Goal: Transaction & Acquisition: Book appointment/travel/reservation

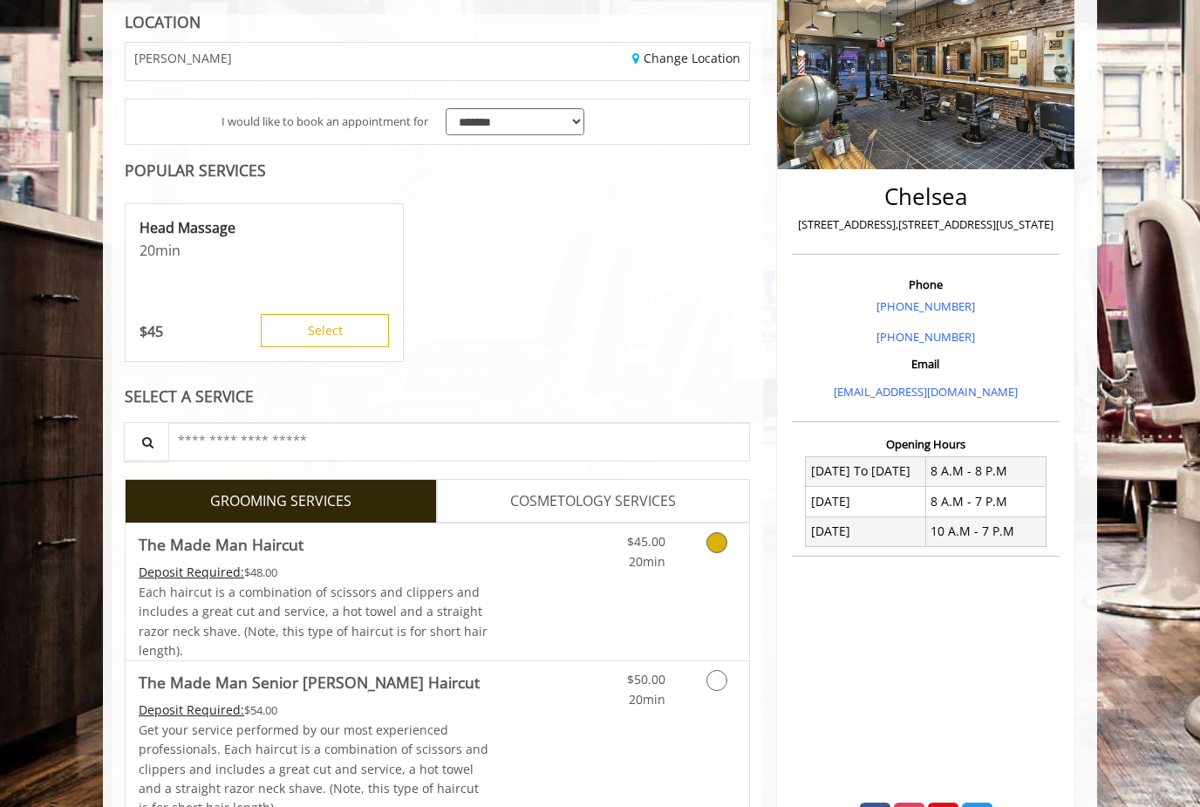
click at [713, 538] on icon "Grooming services" at bounding box center [717, 542] width 21 height 21
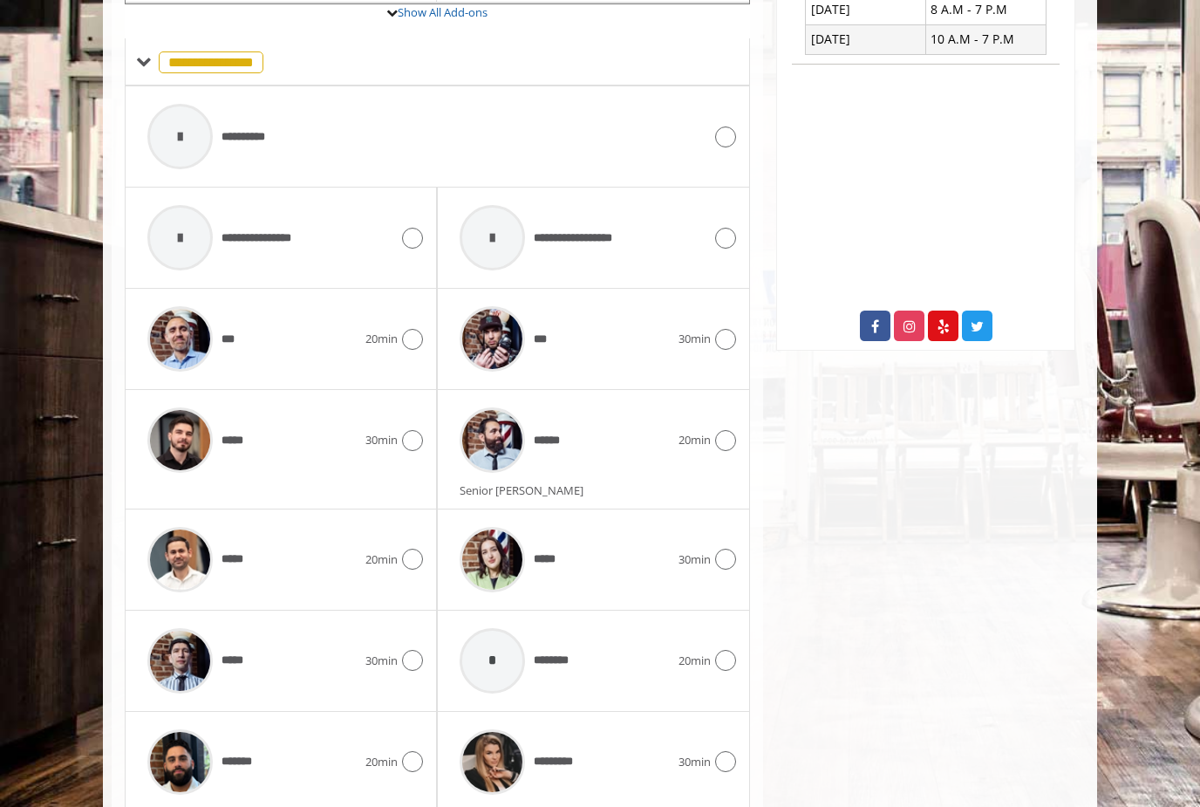
scroll to position [740, 0]
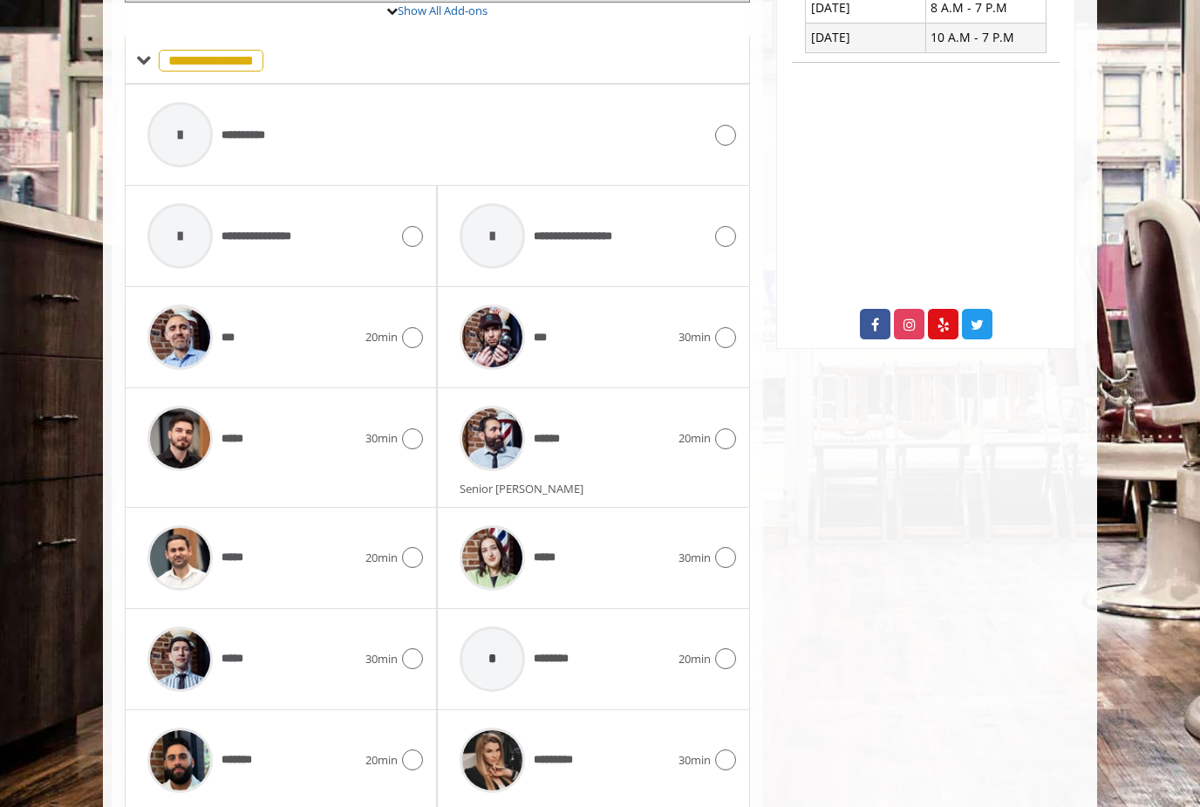
click at [415, 548] on icon at bounding box center [412, 557] width 21 height 21
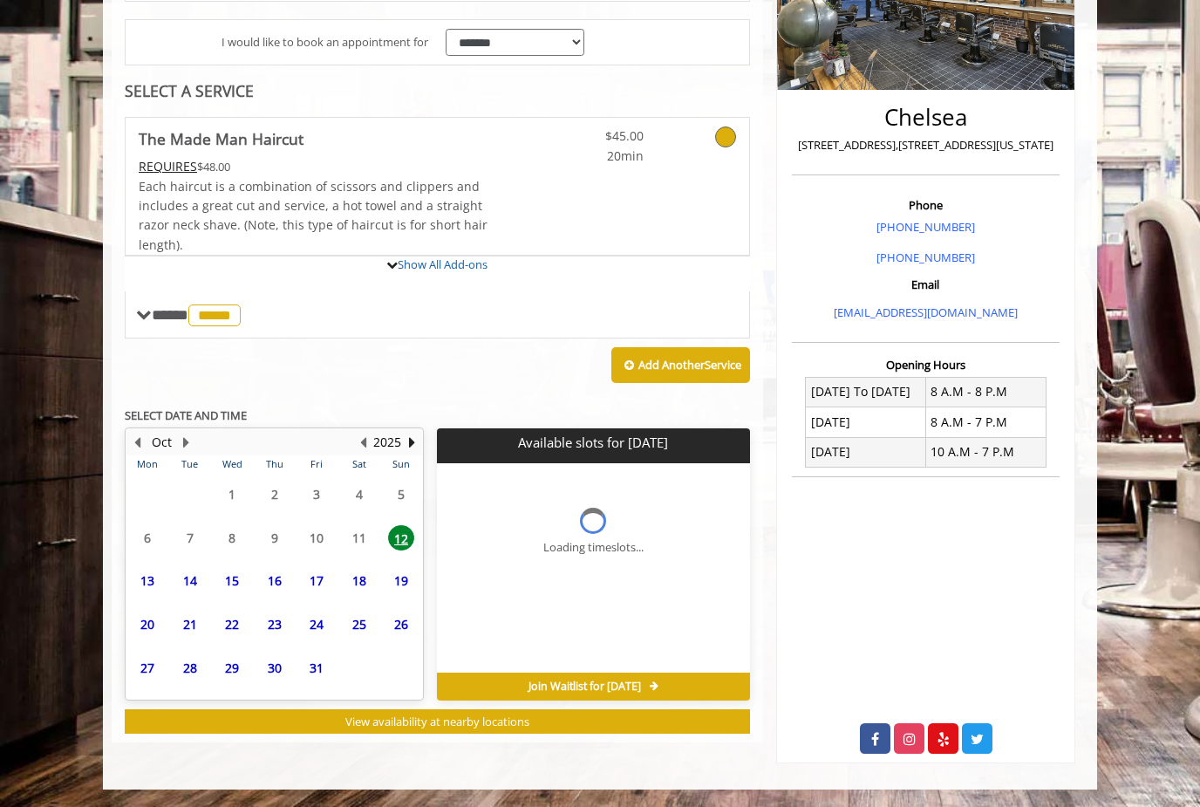
scroll to position [262, 0]
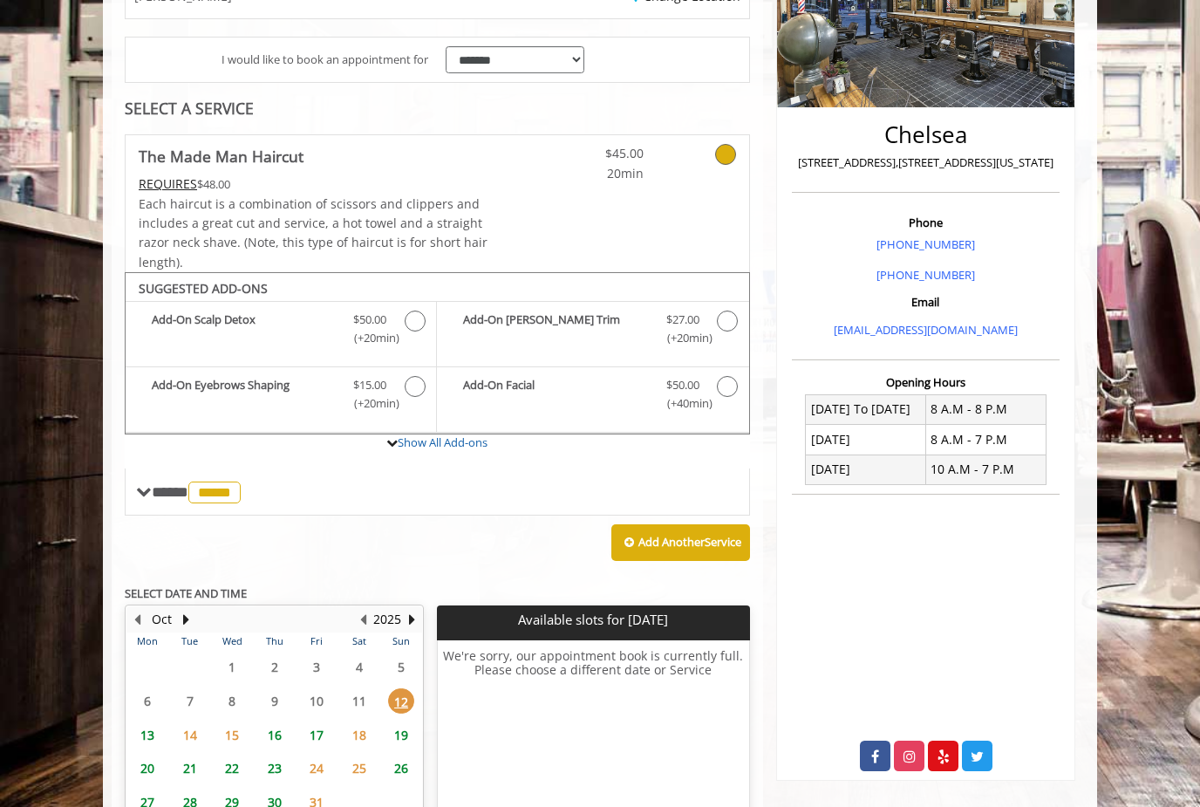
click at [154, 789] on span "27" at bounding box center [147, 801] width 26 height 25
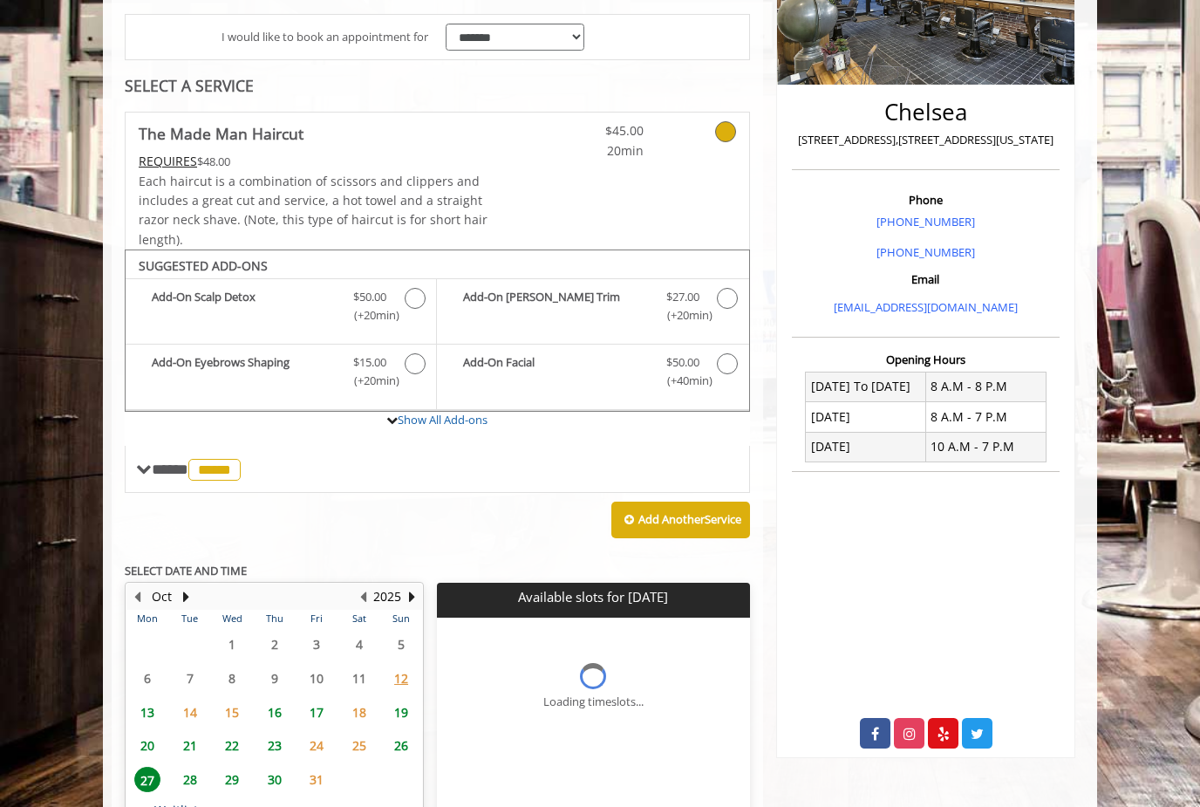
scroll to position [424, 0]
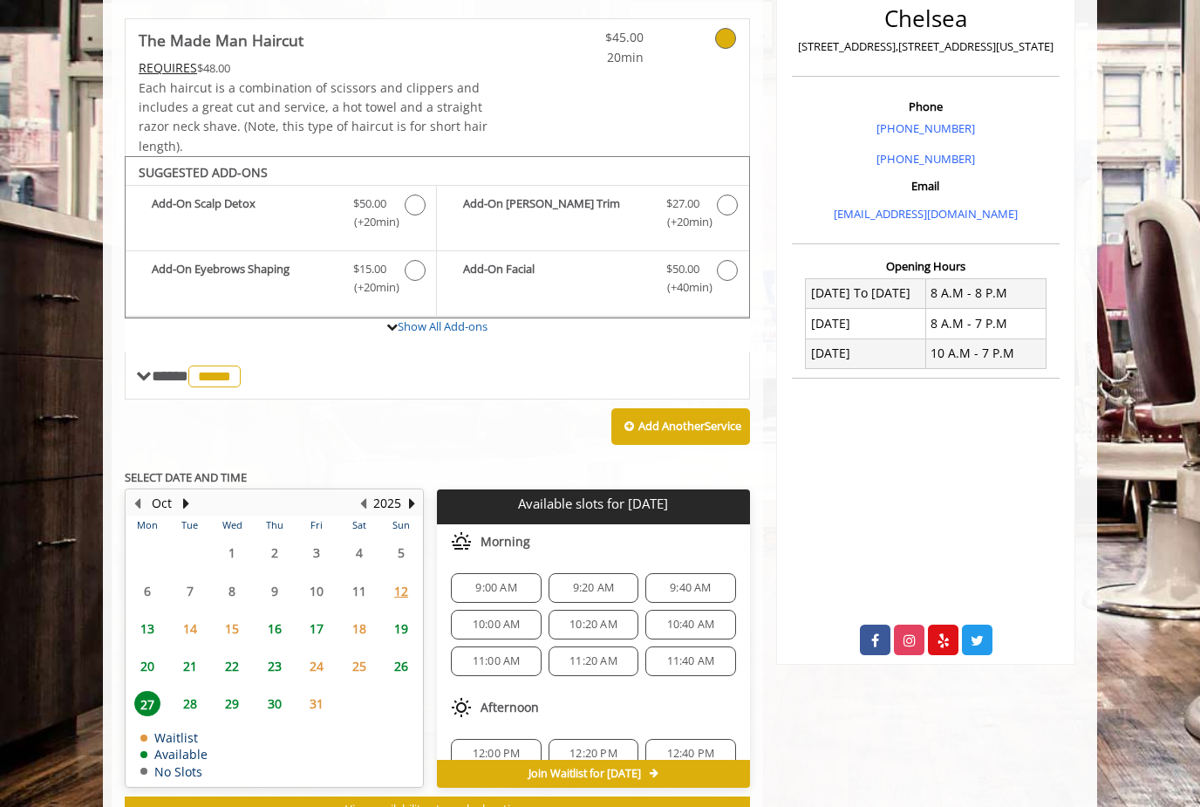
click at [154, 616] on span "13" at bounding box center [147, 628] width 26 height 25
click at [498, 573] on div "9:00 AM" at bounding box center [496, 588] width 90 height 30
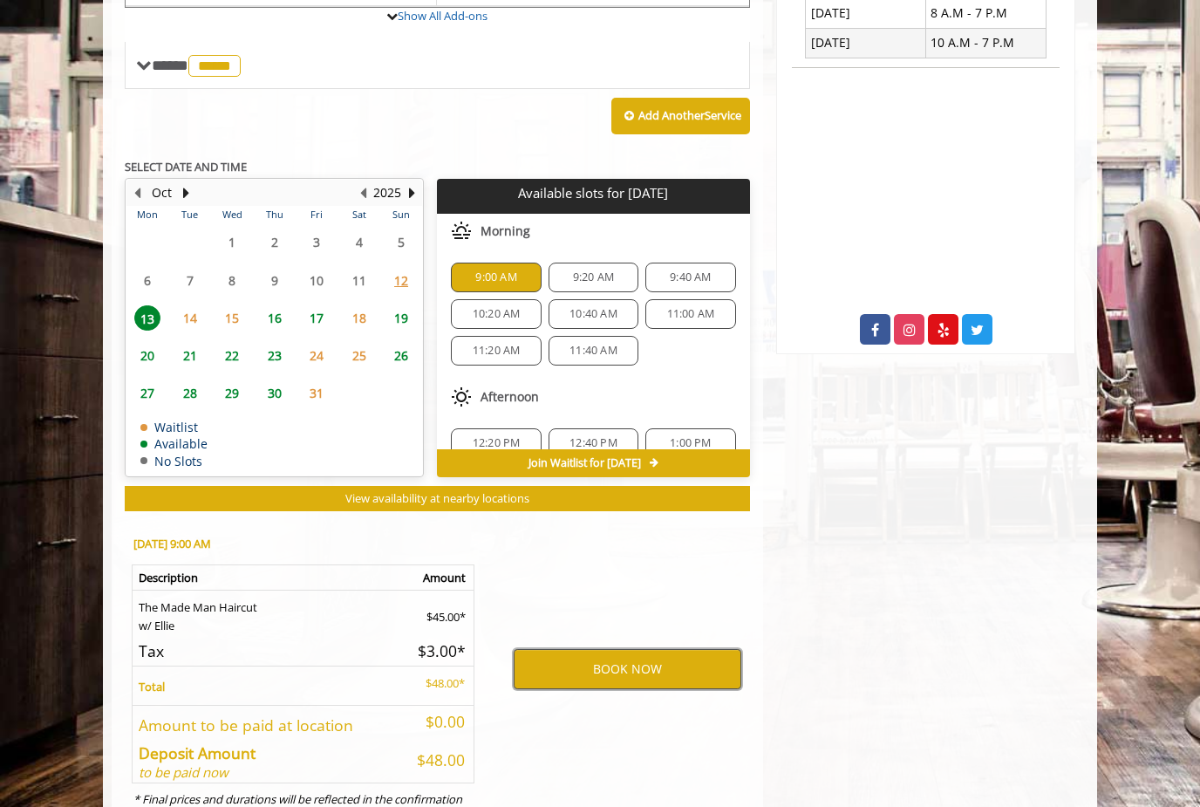
click at [645, 649] on button "BOOK NOW" at bounding box center [628, 669] width 228 height 40
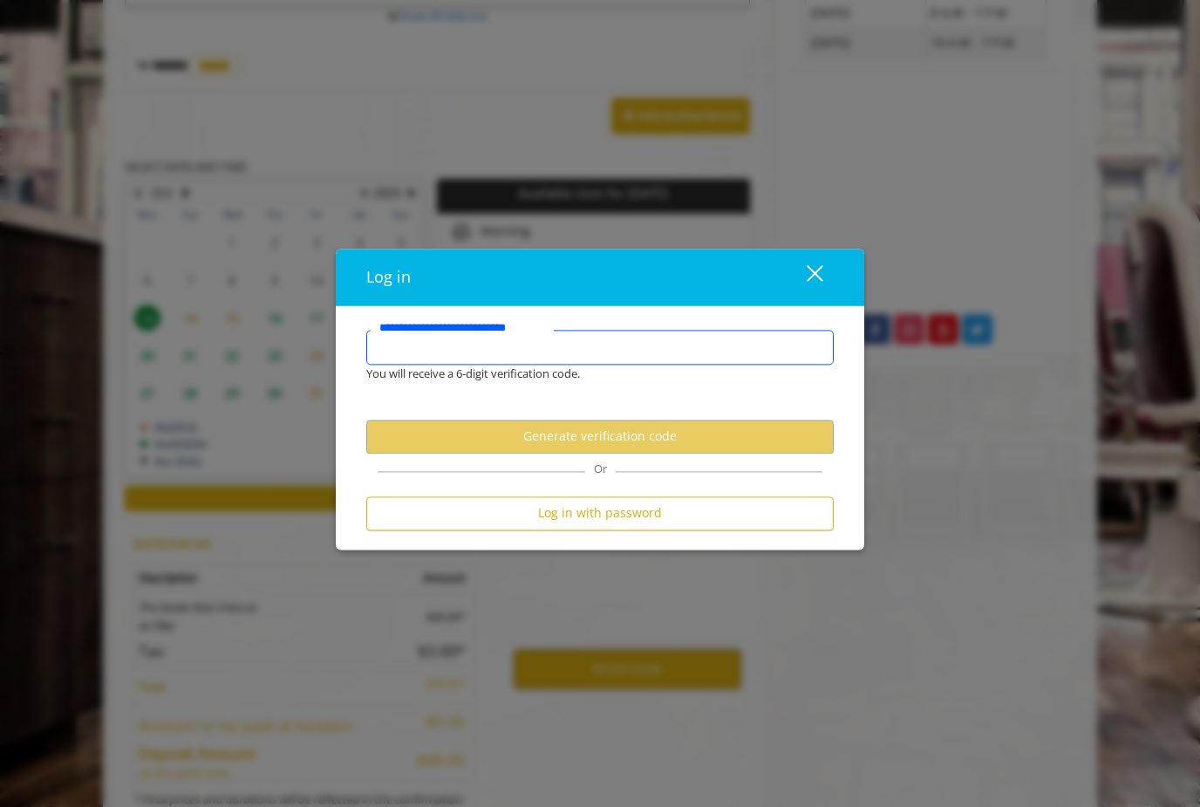
type input "**********"
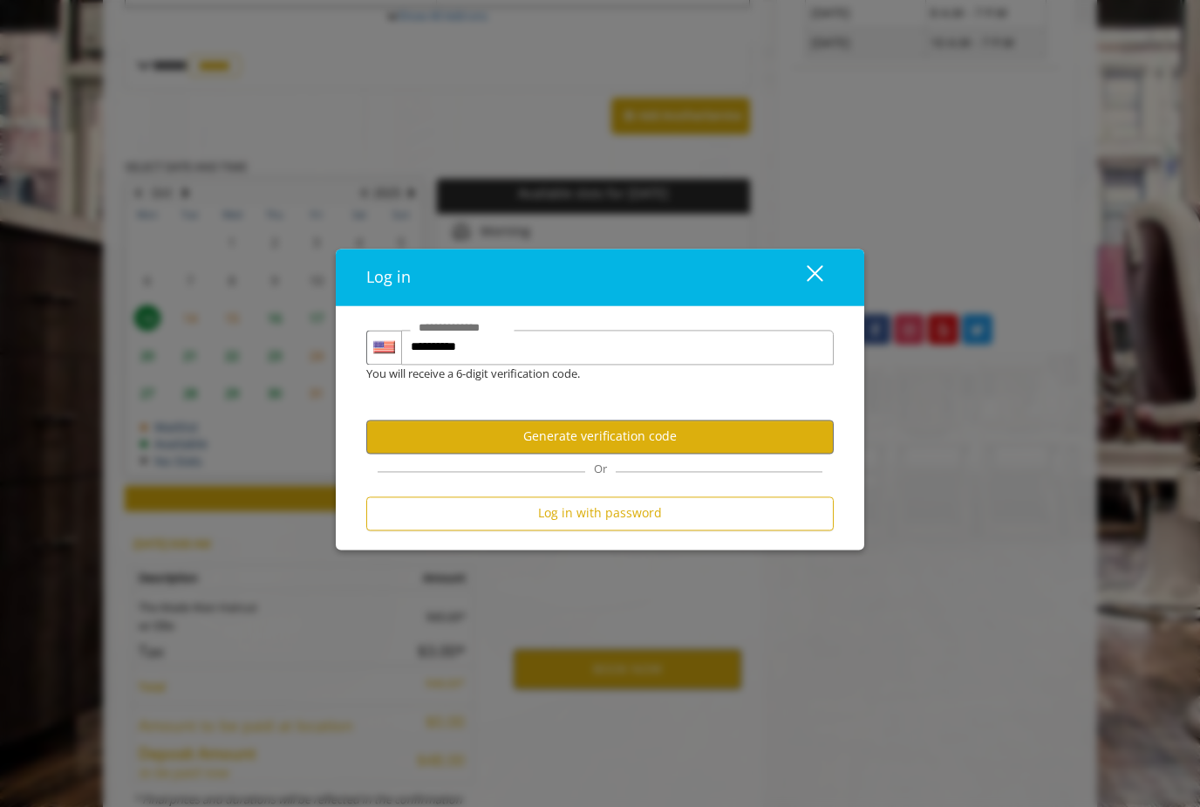
scroll to position [0, 0]
click at [721, 436] on form "**********" at bounding box center [600, 434] width 468 height 209
click at [743, 454] on button "Generate verification code" at bounding box center [600, 437] width 468 height 34
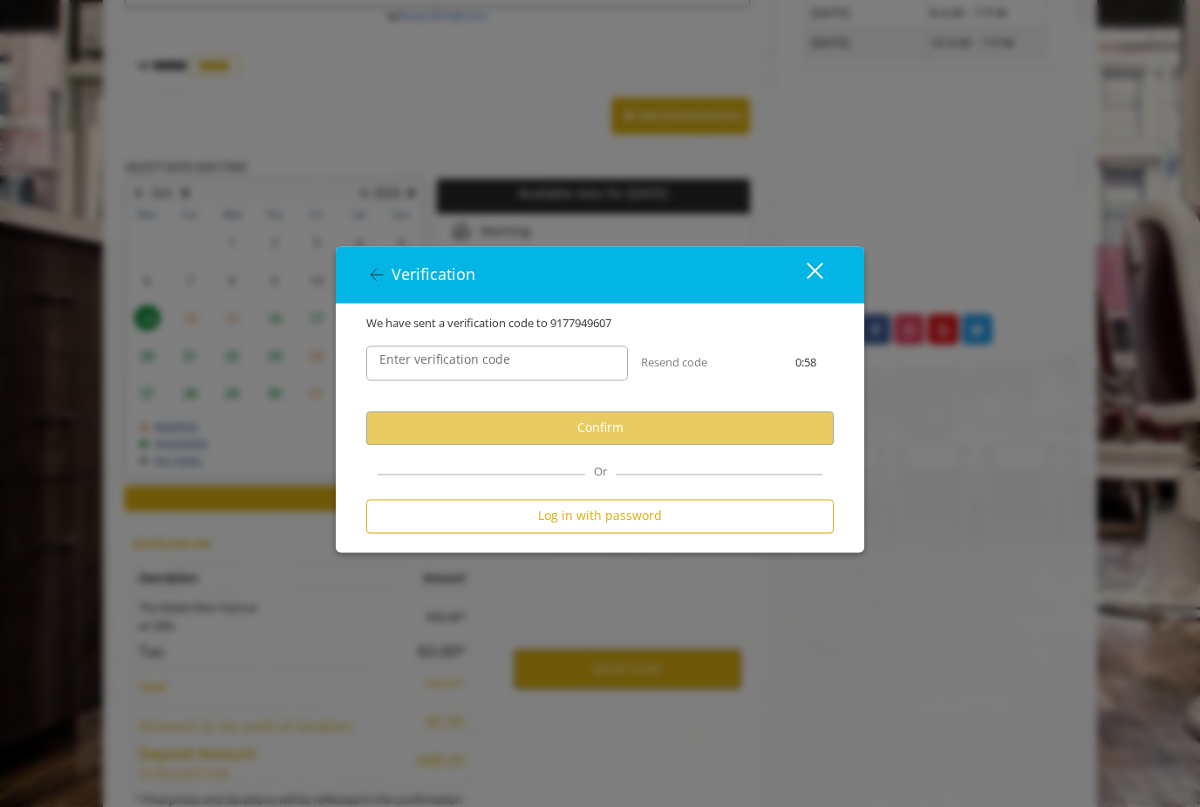
click at [456, 369] on label "Enter verification code" at bounding box center [445, 359] width 148 height 19
click at [456, 380] on input "Enter verification code" at bounding box center [497, 362] width 262 height 35
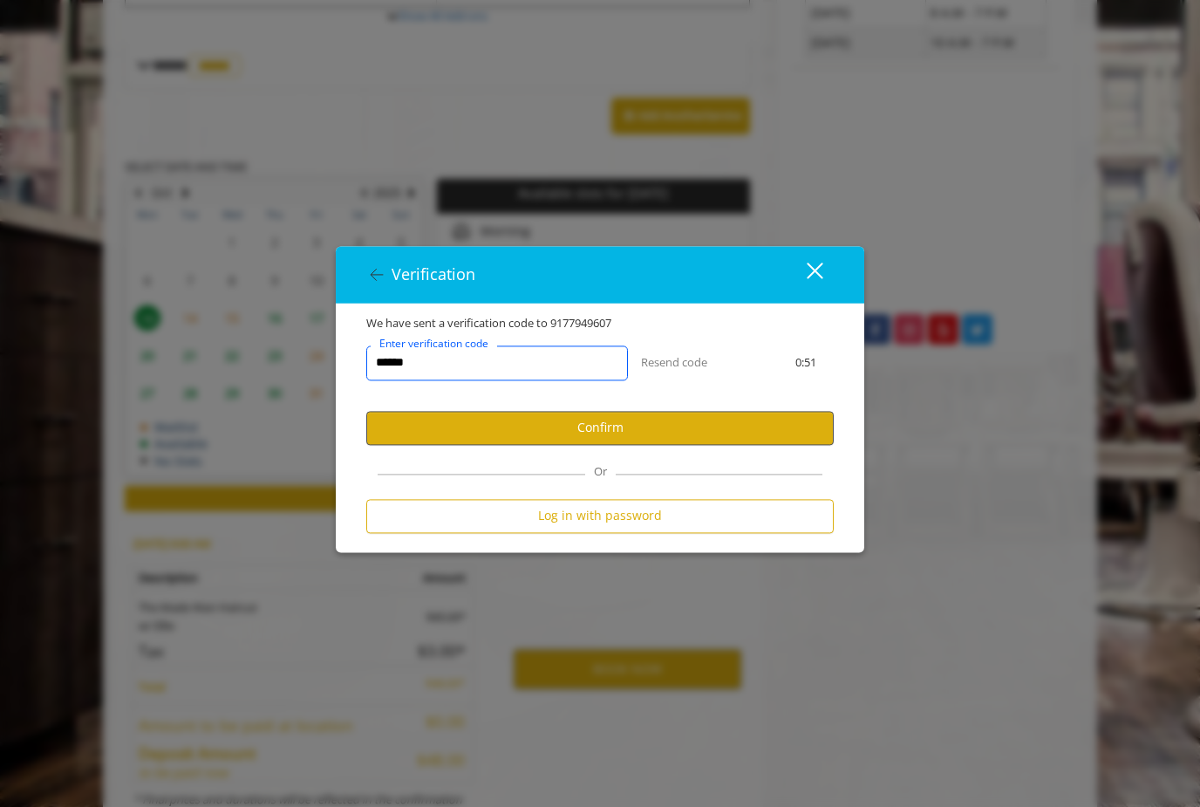
type input "******"
click at [761, 445] on button "Confirm" at bounding box center [600, 428] width 468 height 34
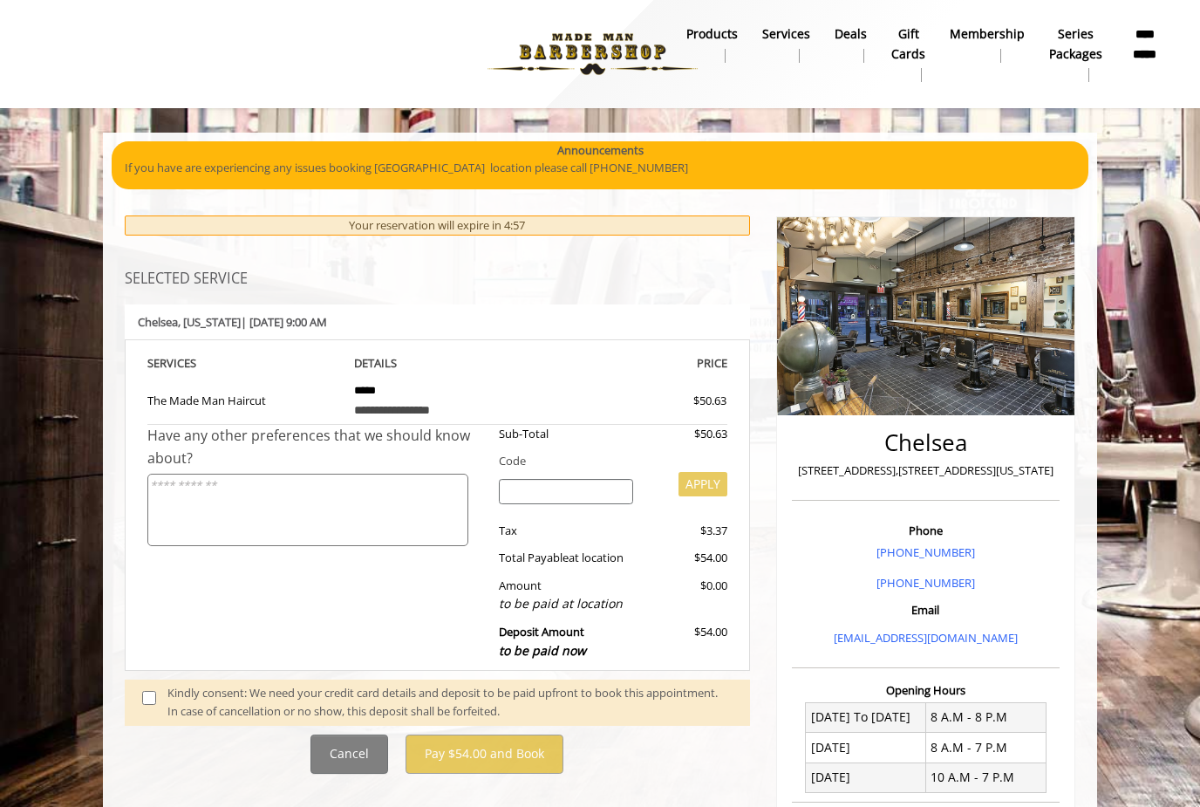
click at [138, 684] on span at bounding box center [154, 702] width 51 height 37
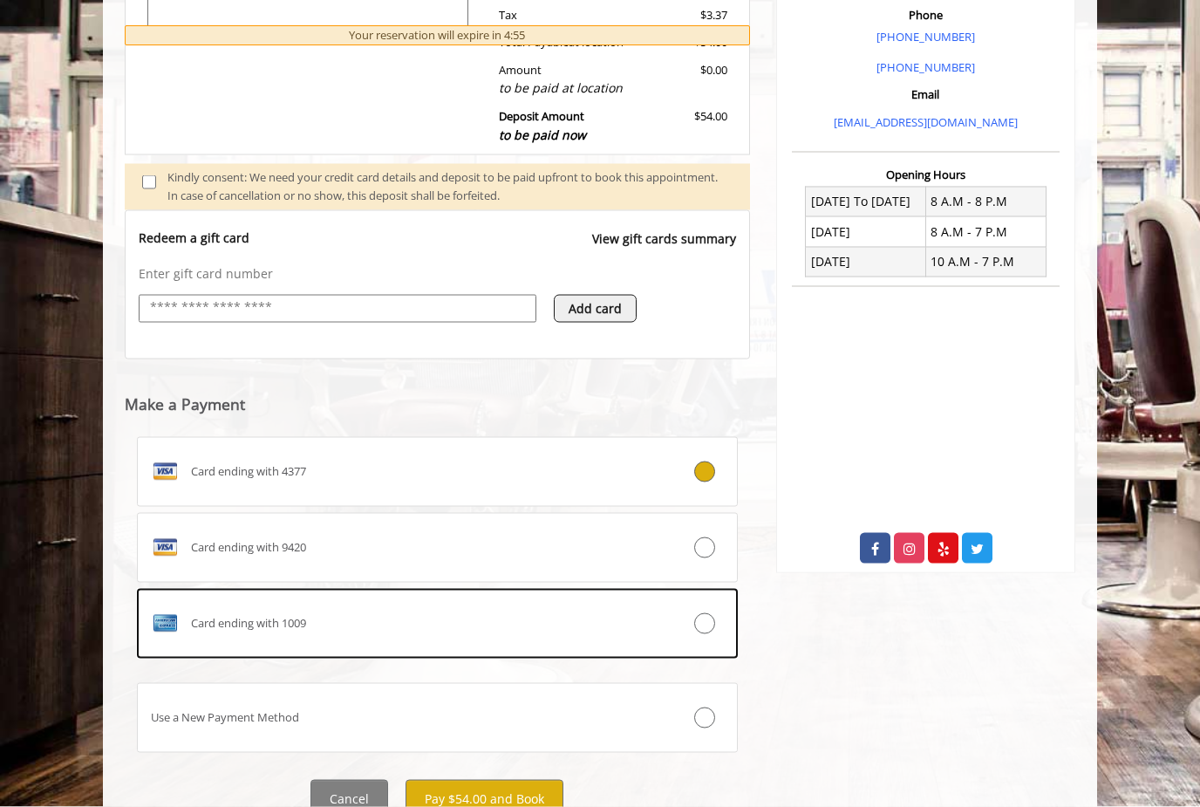
scroll to position [523, 0]
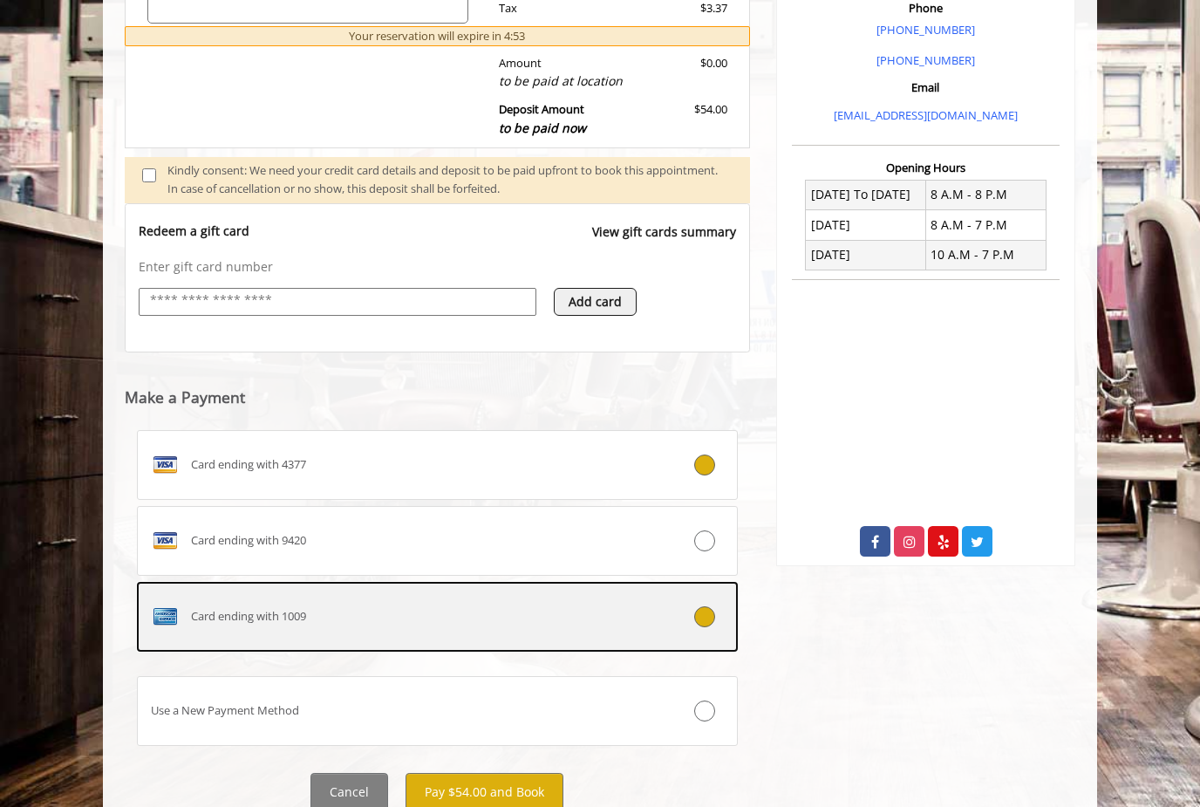
click at [192, 607] on span "Card ending with 1009" at bounding box center [248, 616] width 115 height 18
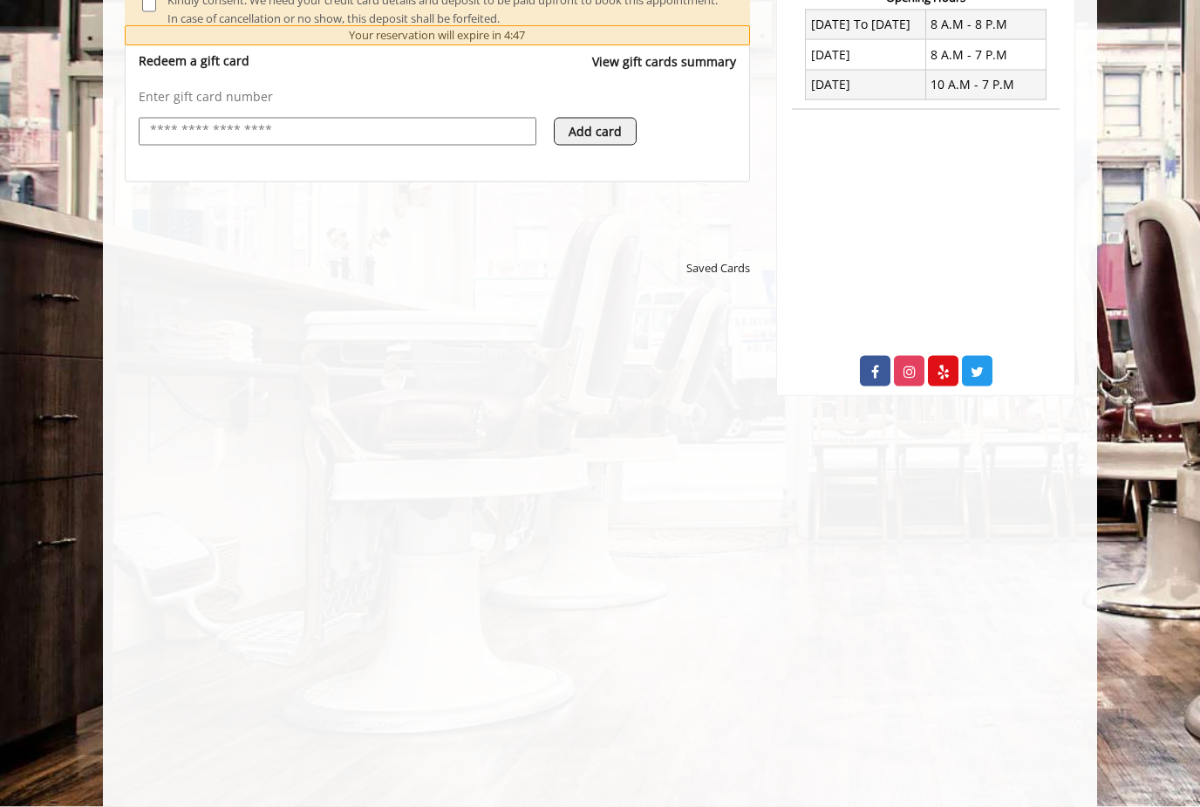
scroll to position [744, 0]
